Goal: Information Seeking & Learning: Understand process/instructions

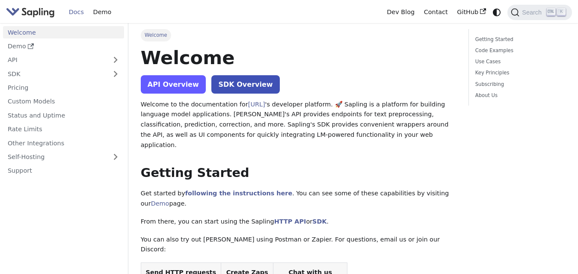
click at [165, 87] on link "API Overview" at bounding box center [173, 84] width 65 height 18
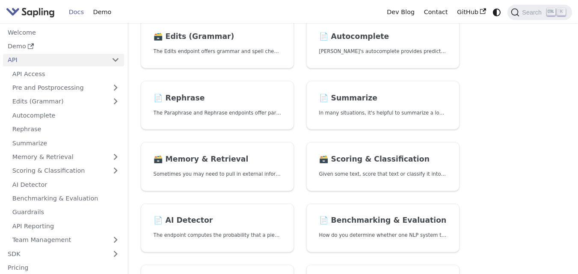
scroll to position [148, 0]
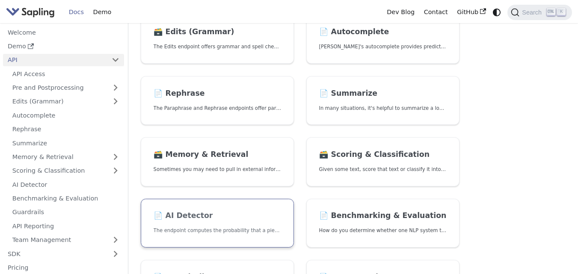
click at [225, 230] on p "The endpoint computes the probability that a piece of text is AI-generated," at bounding box center [218, 231] width 128 height 8
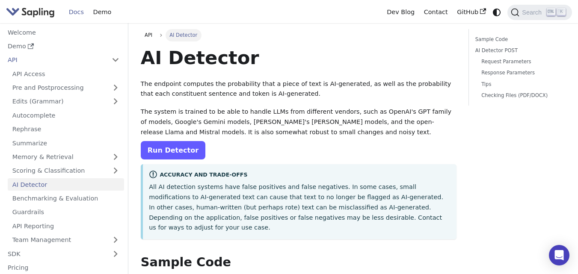
click at [171, 142] on link "Run Detector" at bounding box center [173, 150] width 65 height 18
